Goal: Task Accomplishment & Management: Use online tool/utility

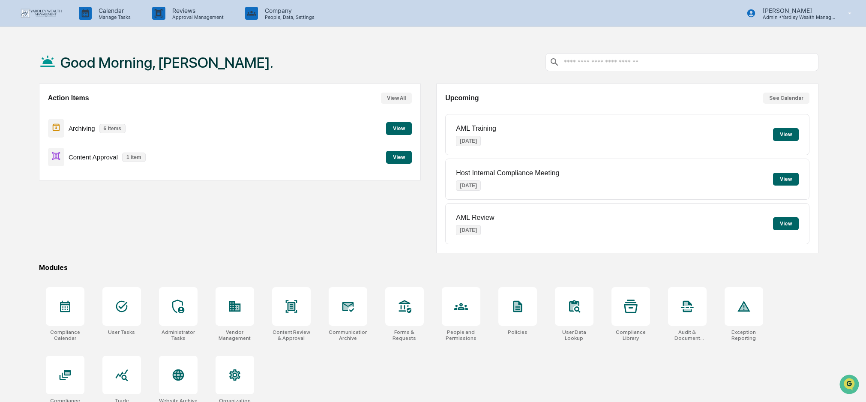
click at [396, 157] on button "View" at bounding box center [399, 157] width 26 height 13
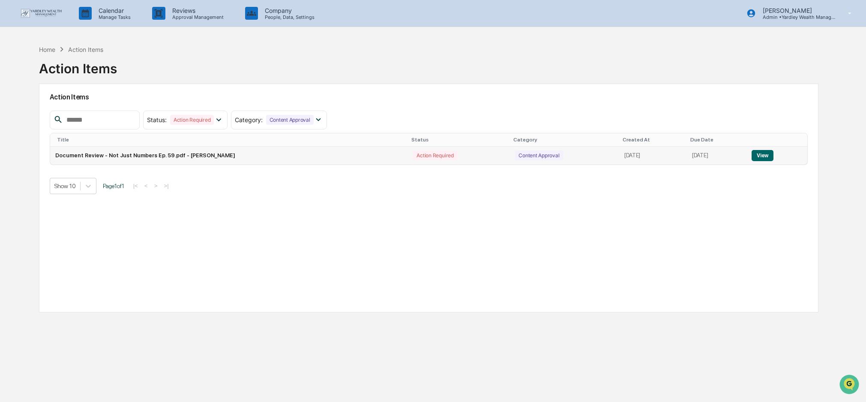
click at [770, 153] on button "View" at bounding box center [762, 155] width 22 height 11
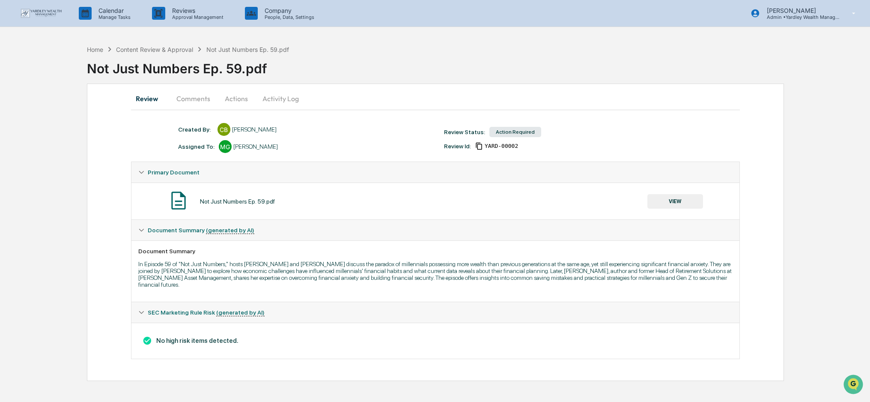
click at [236, 97] on button "Actions" at bounding box center [236, 98] width 39 height 21
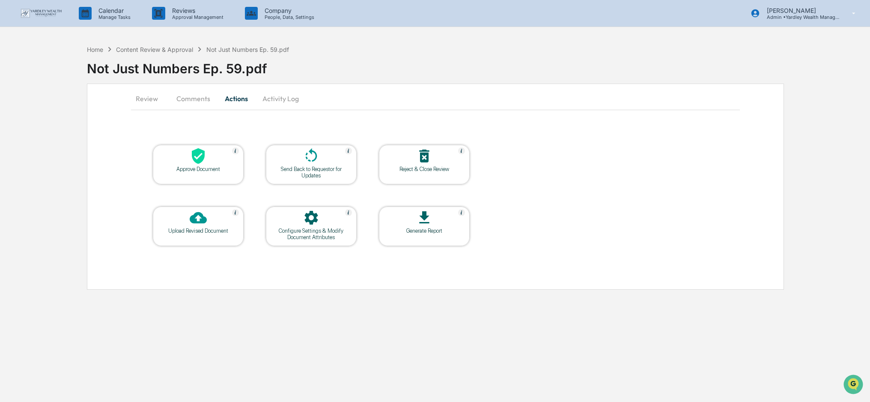
click at [206, 166] on div "Approve Document" at bounding box center [198, 169] width 77 height 6
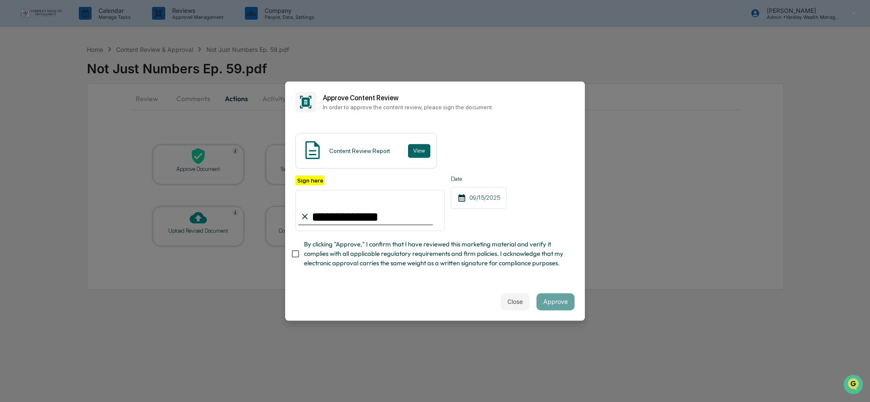
type input "**********"
click at [559, 302] on button "Approve" at bounding box center [556, 301] width 38 height 17
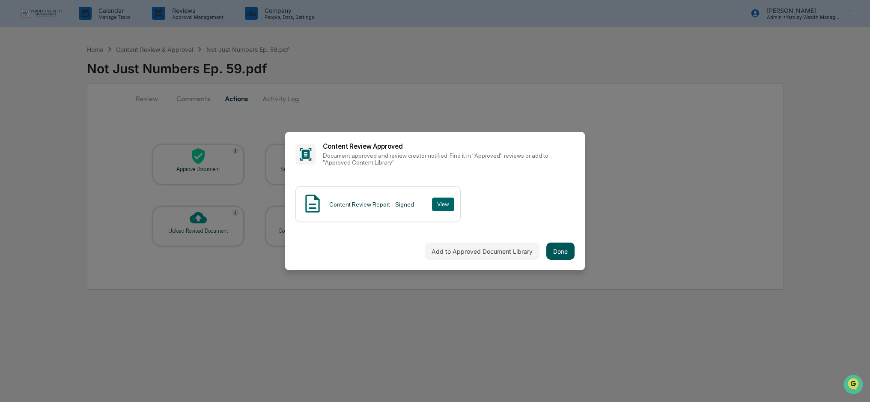
click at [564, 254] on button "Done" at bounding box center [561, 250] width 28 height 17
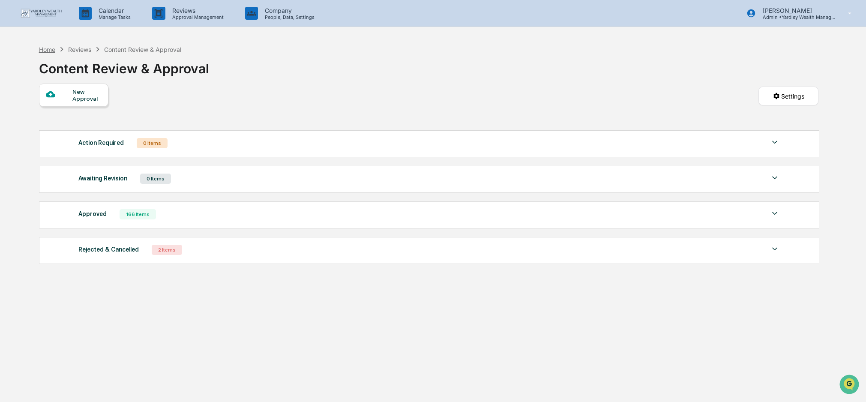
click at [55, 48] on div "Home" at bounding box center [47, 49] width 16 height 7
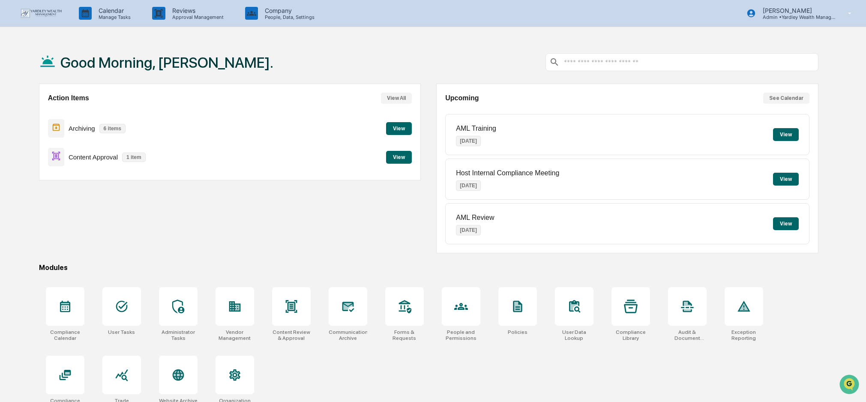
click at [396, 158] on button "View" at bounding box center [399, 157] width 26 height 13
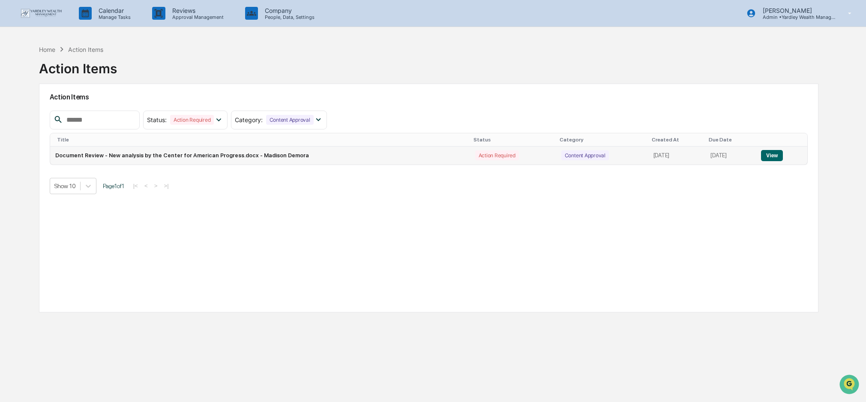
click at [775, 155] on button "View" at bounding box center [772, 155] width 22 height 11
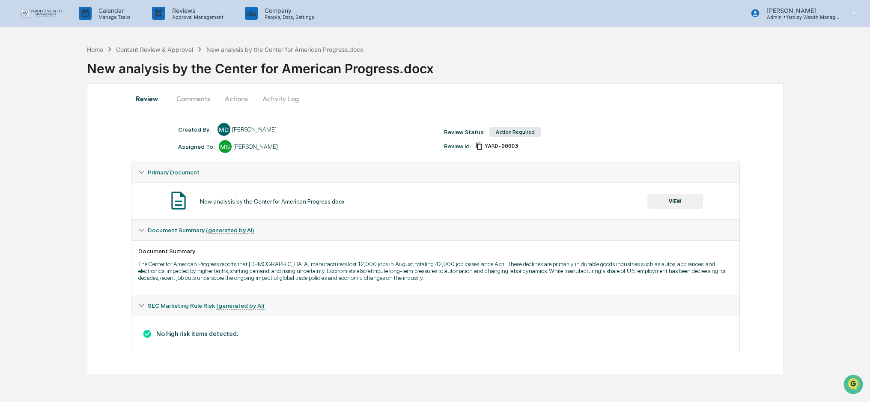
click at [234, 100] on button "Actions" at bounding box center [236, 98] width 39 height 21
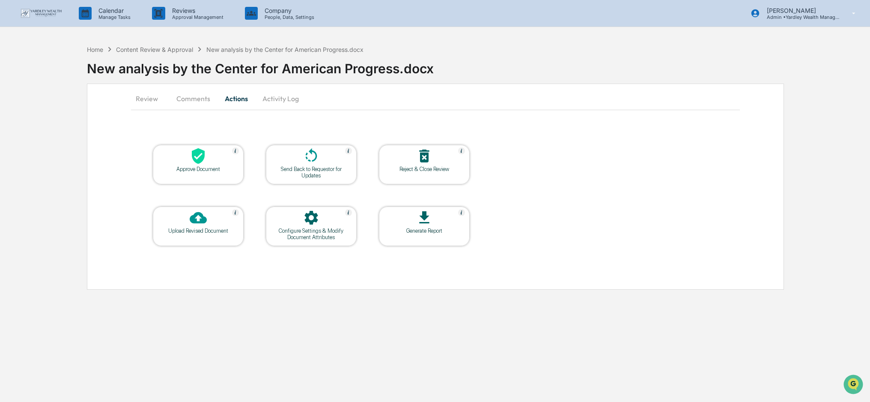
click at [194, 158] on icon at bounding box center [198, 156] width 13 height 16
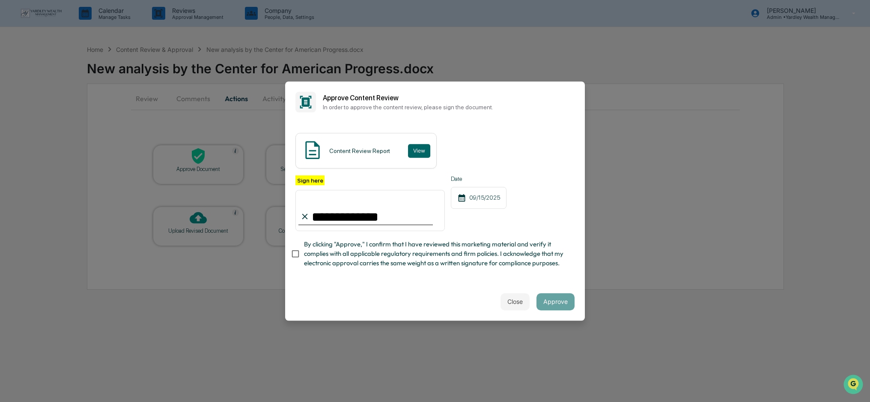
type input "**********"
click at [547, 303] on button "Approve" at bounding box center [556, 301] width 38 height 17
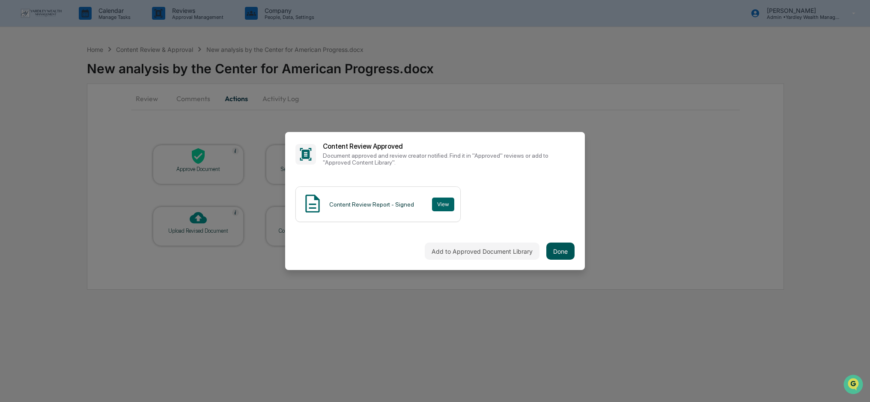
click at [560, 250] on button "Done" at bounding box center [561, 250] width 28 height 17
